Goal: Register for event/course

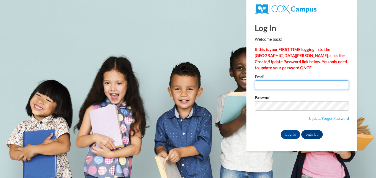
click at [277, 84] on input "Email" at bounding box center [302, 84] width 94 height 9
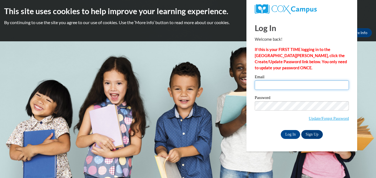
type input "ywhitehead@bellsouth.net"
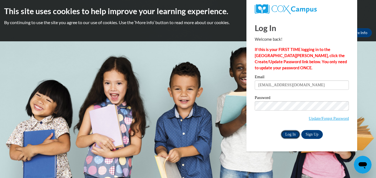
click at [285, 132] on input "Log In" at bounding box center [290, 134] width 19 height 9
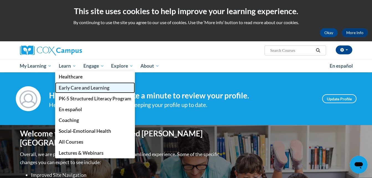
click at [79, 86] on span "Early Care and Learning" at bounding box center [84, 88] width 51 height 6
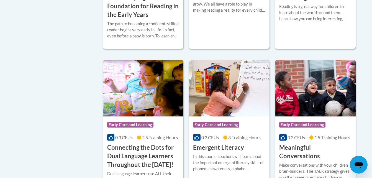
scroll to position [317, 0]
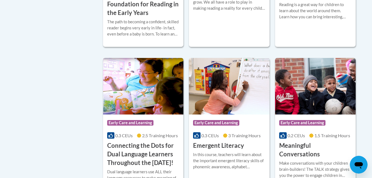
click at [161, 152] on h3 "Connecting the Dots for Dual Language Learners Throughout the [DATE]!" at bounding box center [143, 153] width 72 height 25
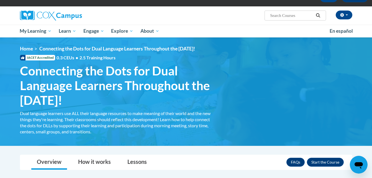
scroll to position [44, 0]
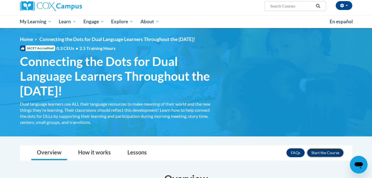
click at [321, 149] on button "Enroll" at bounding box center [325, 152] width 37 height 9
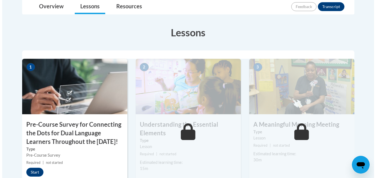
scroll to position [151, 0]
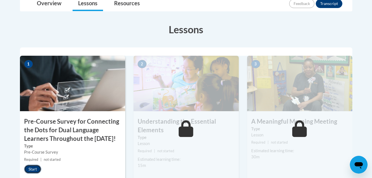
click at [37, 173] on button "Start" at bounding box center [32, 168] width 17 height 9
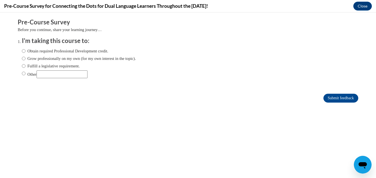
scroll to position [0, 0]
click at [22, 51] on input "Obtain required Professional Development credit." at bounding box center [24, 51] width 4 height 6
radio input "true"
click at [328, 97] on input "Submit feedback" at bounding box center [340, 98] width 35 height 9
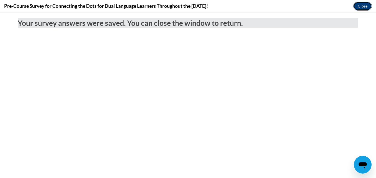
click at [361, 5] on button "Close" at bounding box center [362, 6] width 19 height 9
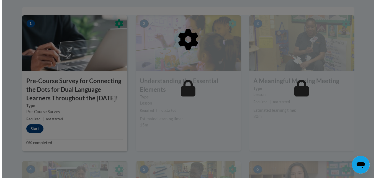
scroll to position [207, 0]
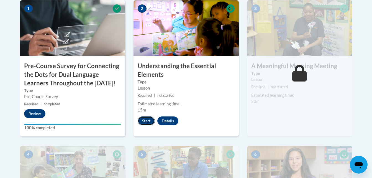
click at [146, 120] on button "Start" at bounding box center [146, 120] width 17 height 9
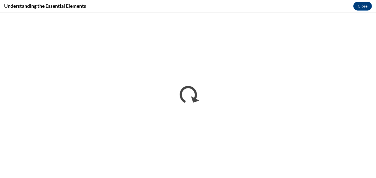
scroll to position [0, 0]
